Goal: Task Accomplishment & Management: Manage account settings

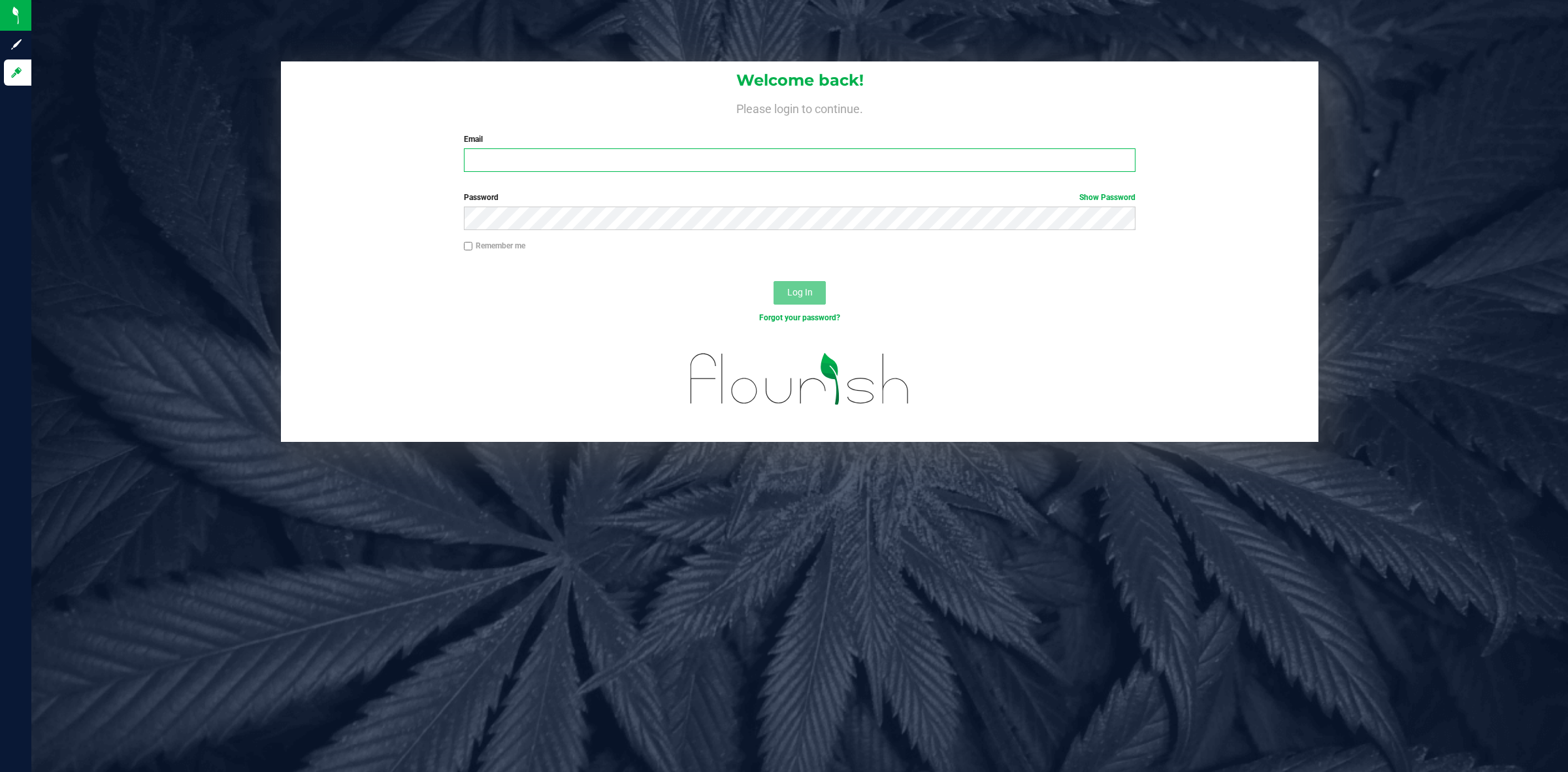
type input "[EMAIL_ADDRESS][PERSON_NAME][DOMAIN_NAME]"
click at [485, 305] on div "Log In" at bounding box center [800, 297] width 1038 height 44
click at [778, 287] on button "Log In" at bounding box center [800, 292] width 53 height 23
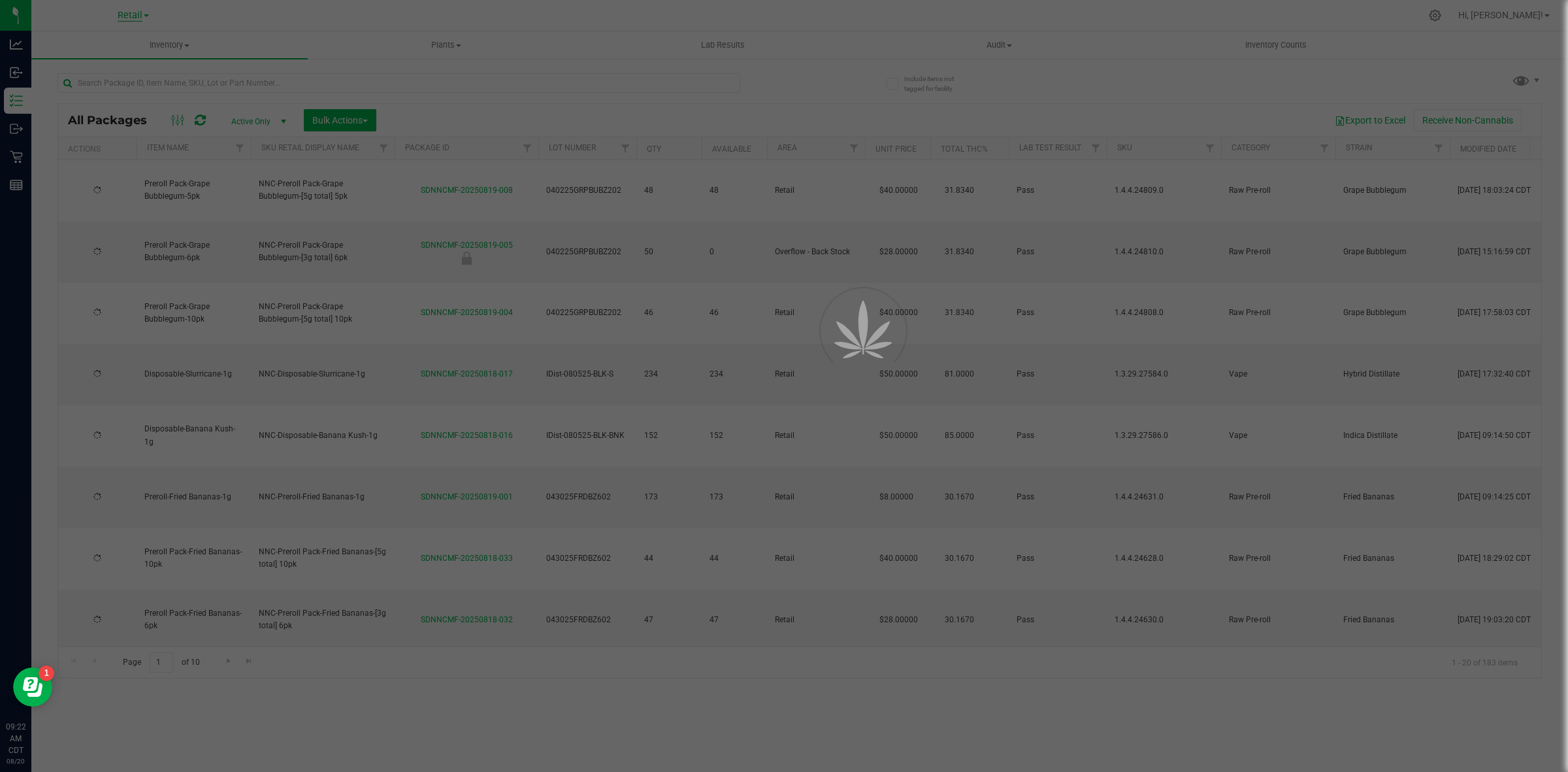
click at [131, 11] on div at bounding box center [784, 386] width 1568 height 772
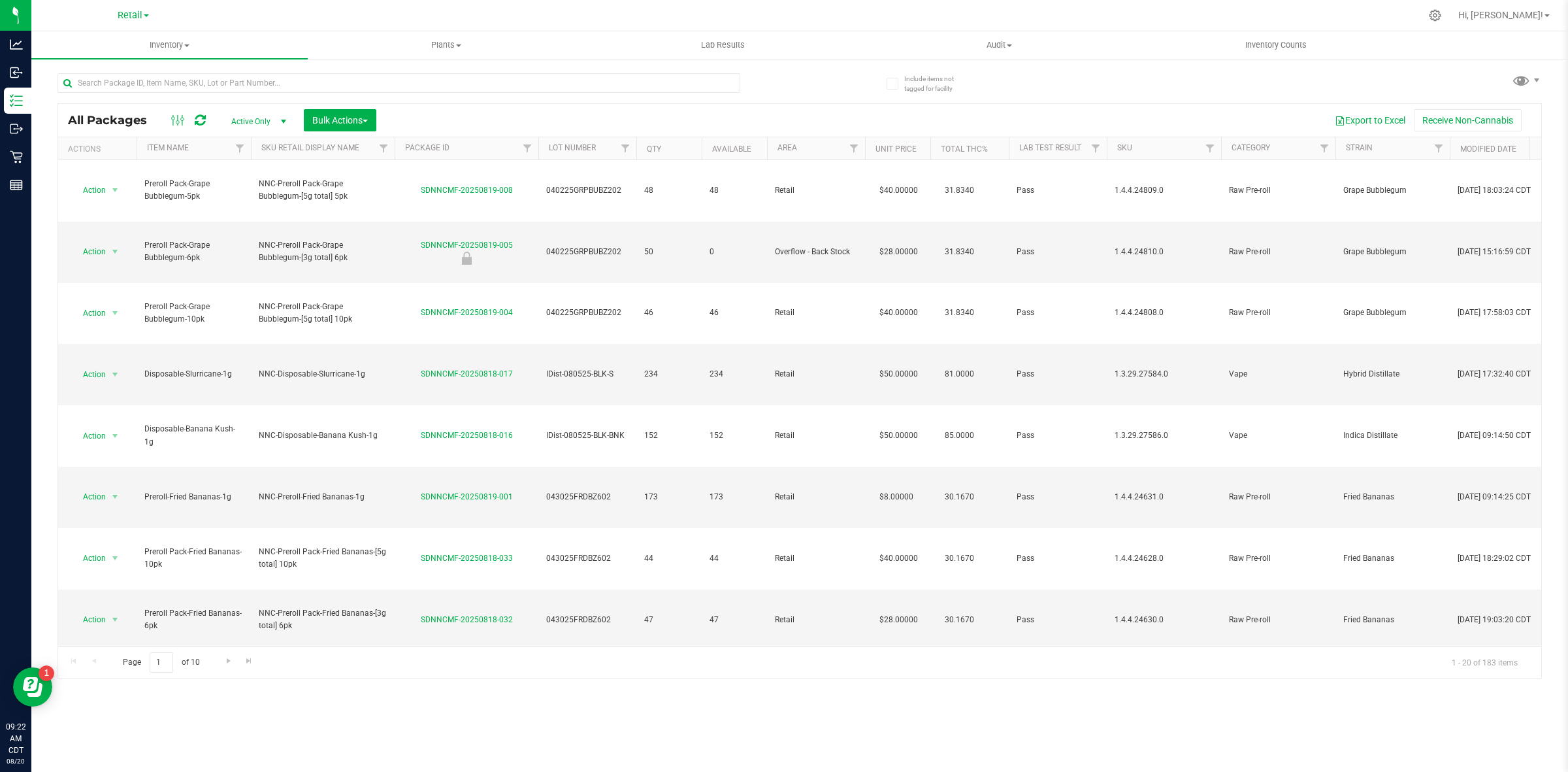
click at [131, 15] on span "Retail" at bounding box center [129, 16] width 25 height 11
click at [113, 39] on link "Cultivation" at bounding box center [133, 45] width 190 height 18
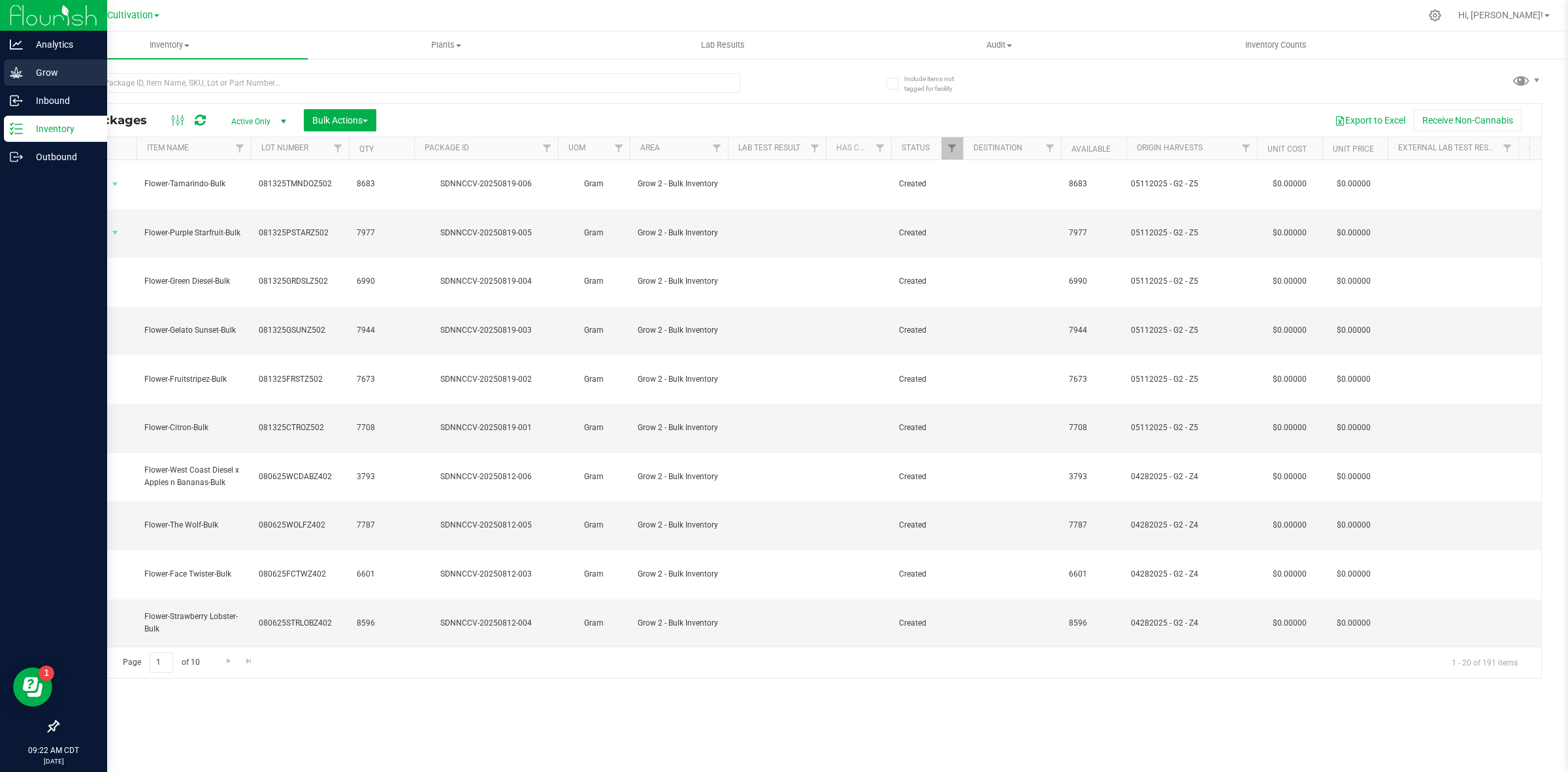
click at [20, 70] on icon at bounding box center [16, 73] width 13 height 13
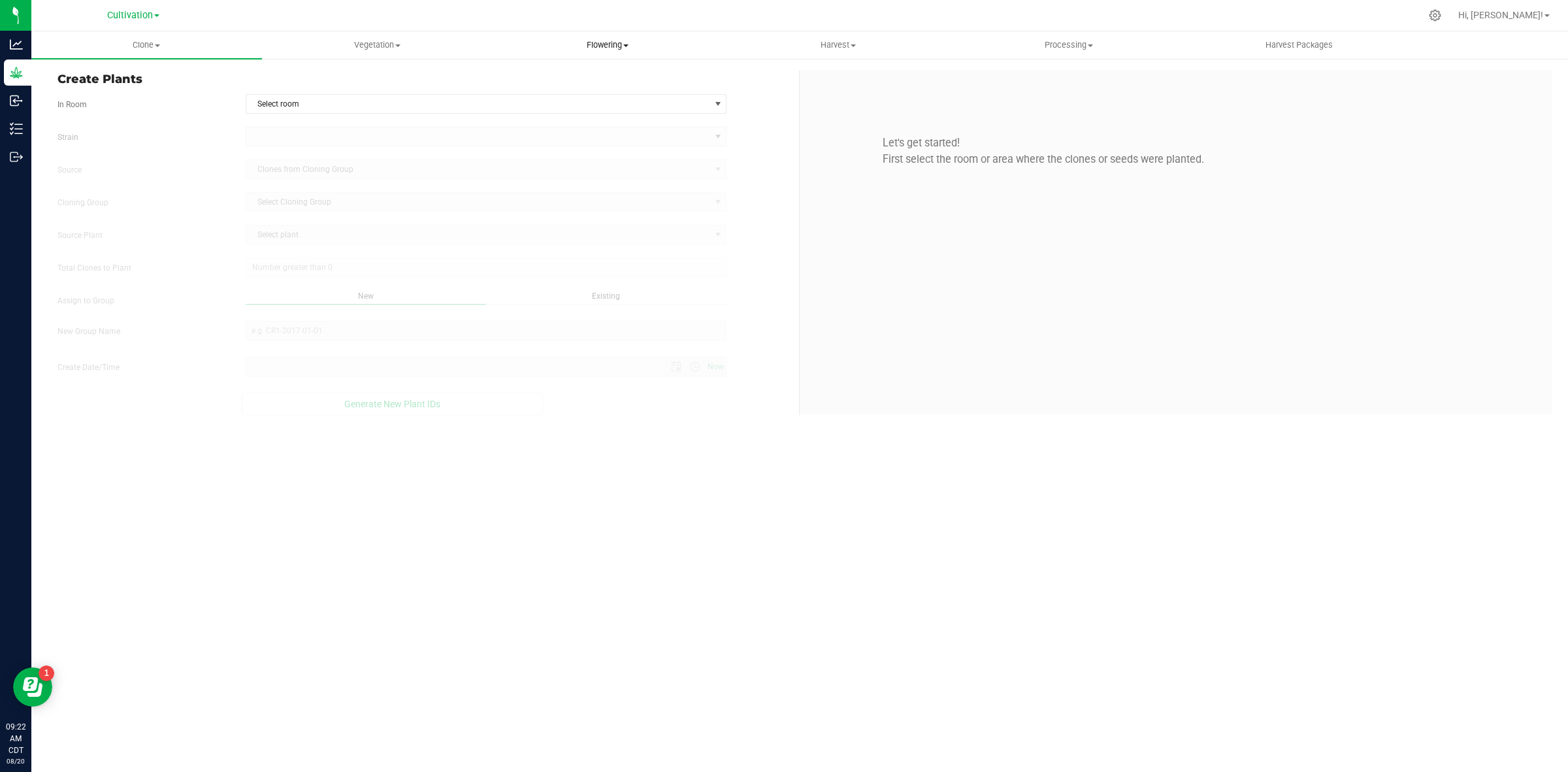
type input "[DATE] 9:22 AM"
click at [579, 45] on span "Flowering" at bounding box center [608, 45] width 230 height 12
click at [594, 89] on span "Flowering groups" at bounding box center [547, 95] width 109 height 11
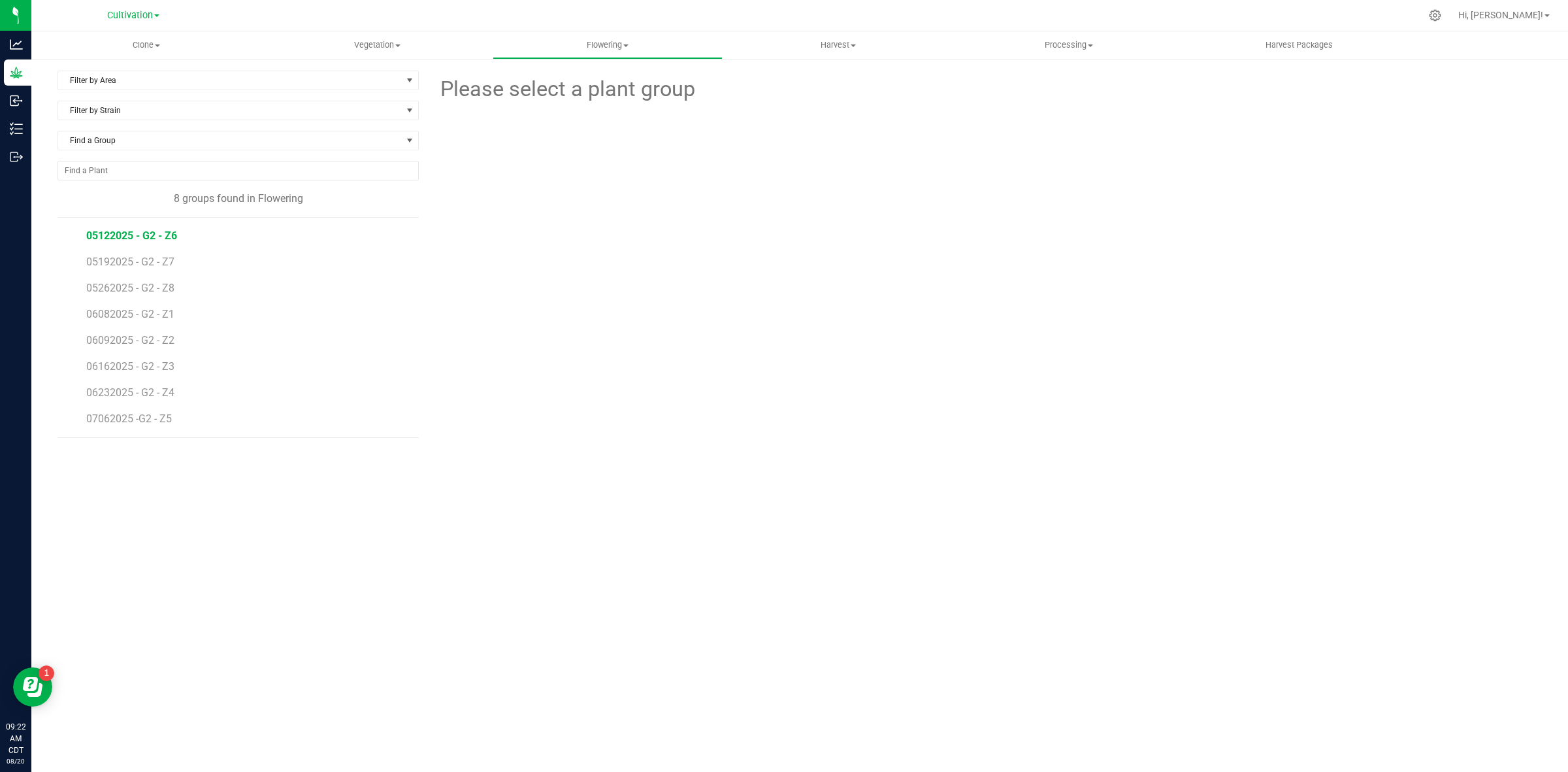
click at [146, 238] on span "05122025 - G2 - Z6" at bounding box center [131, 235] width 91 height 12
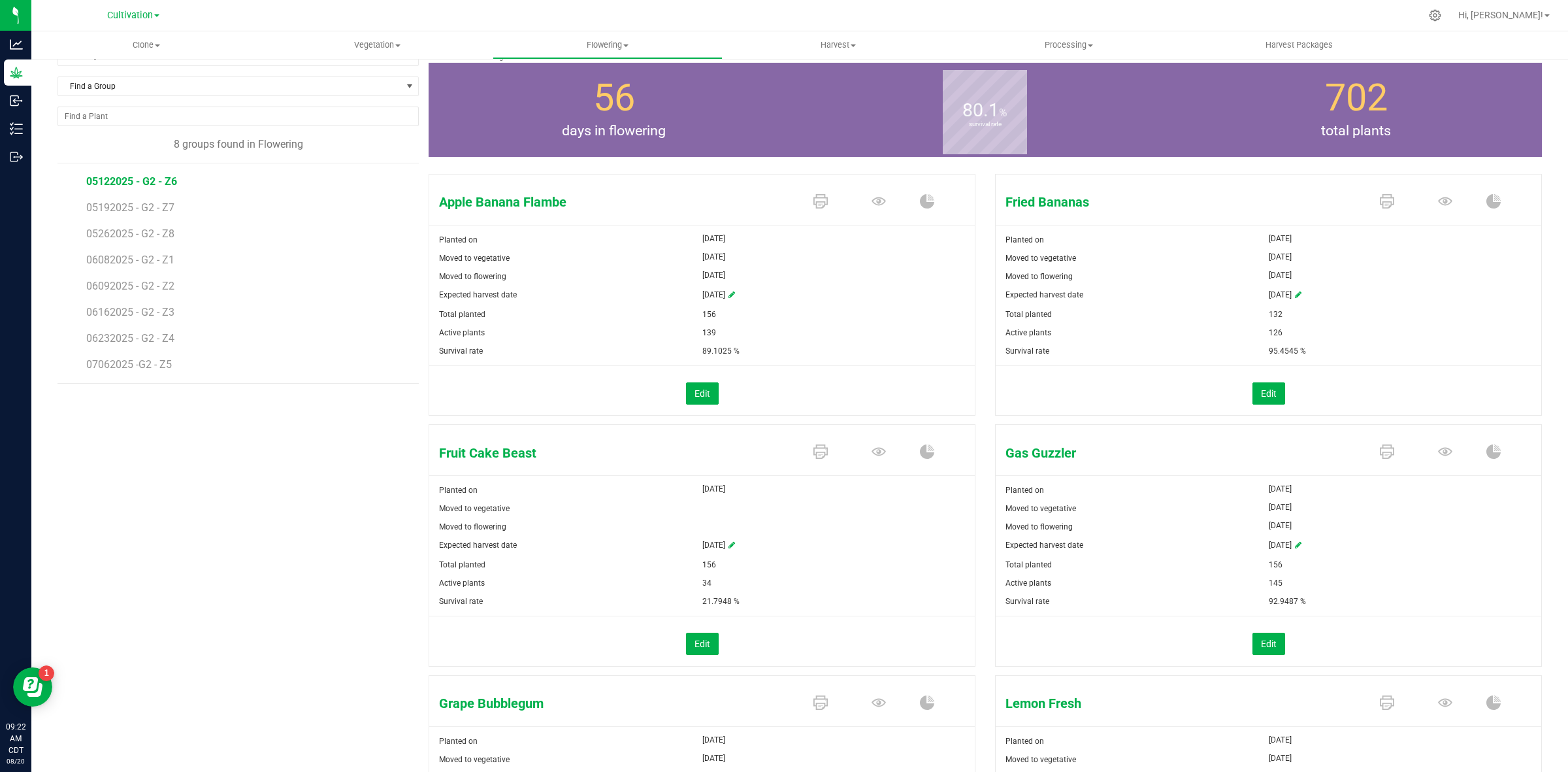
scroll to position [82, 0]
